Goal: Task Accomplishment & Management: Manage account settings

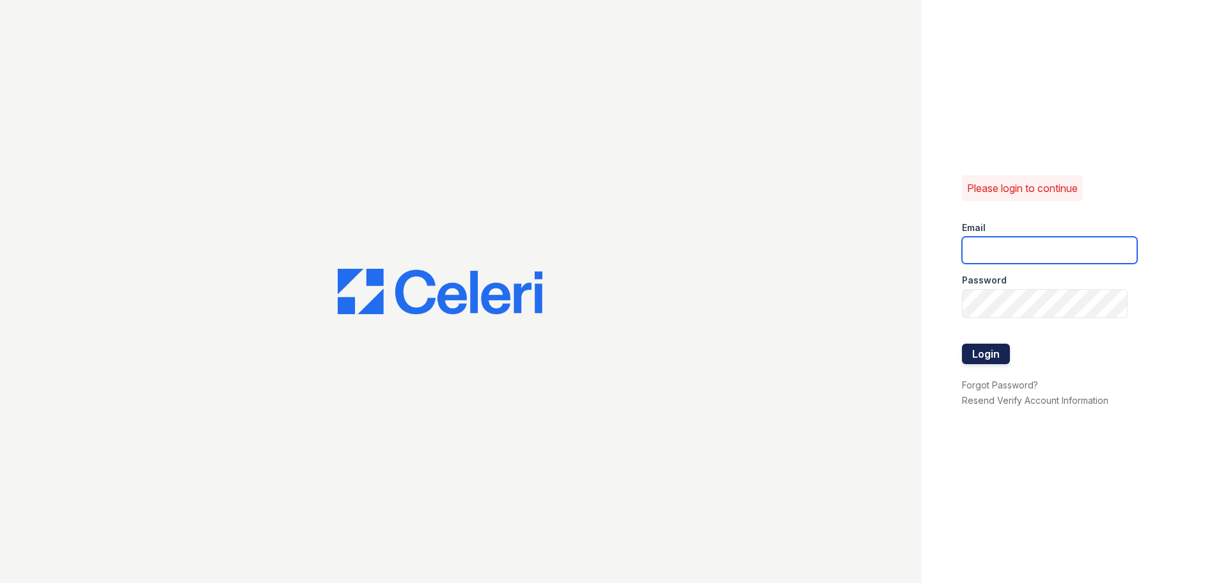
type input "[EMAIL_ADDRESS][DOMAIN_NAME]"
click at [983, 363] on button "Login" at bounding box center [986, 354] width 48 height 20
